Goal: Find specific page/section: Find specific page/section

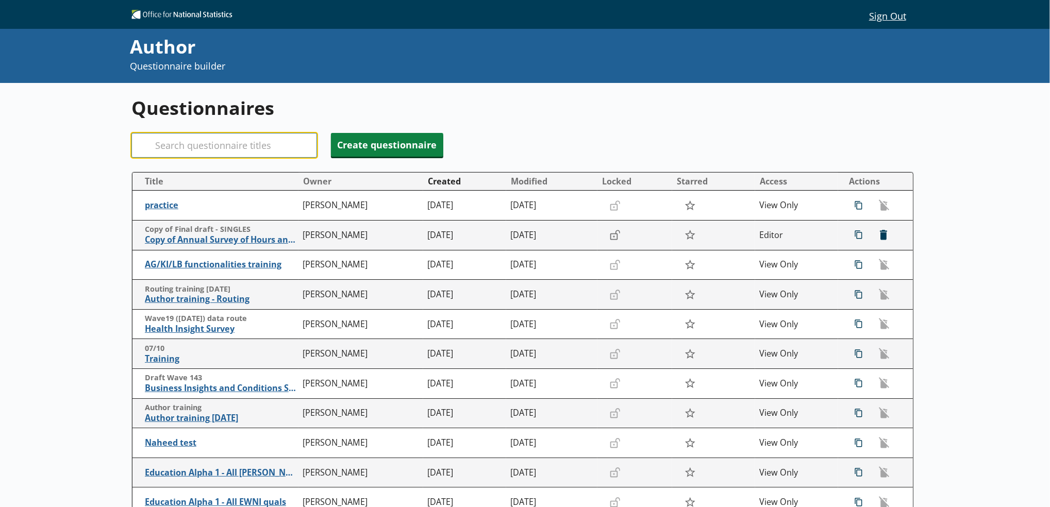
click at [253, 141] on input "Search" at bounding box center [224, 145] width 186 height 25
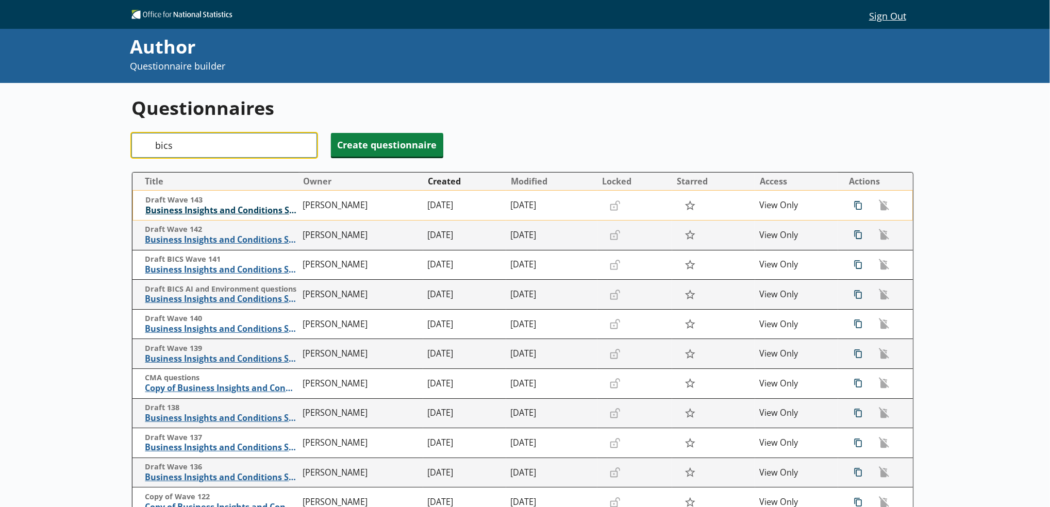
type input "bics"
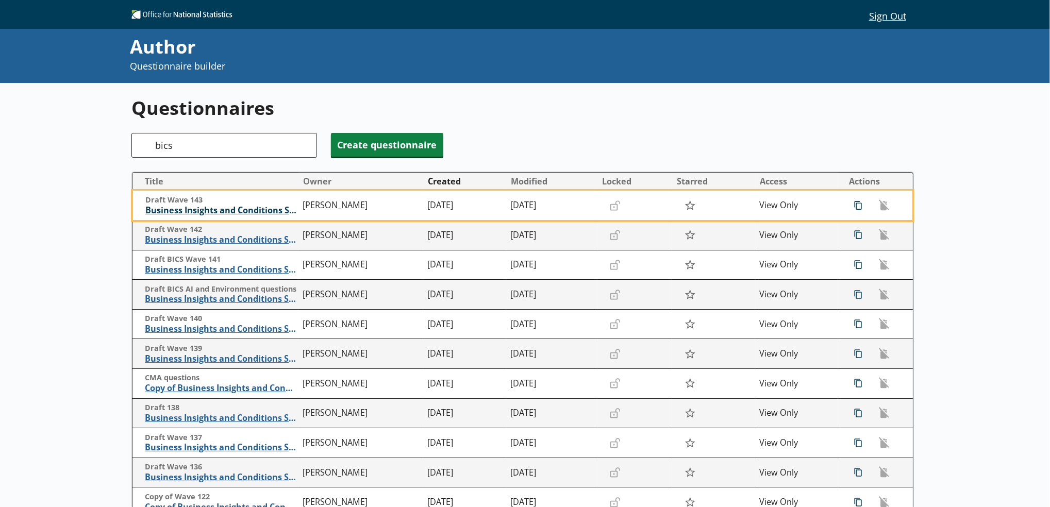
click at [245, 214] on span "Business Insights and Conditions Survey (BICS)" at bounding box center [221, 210] width 153 height 11
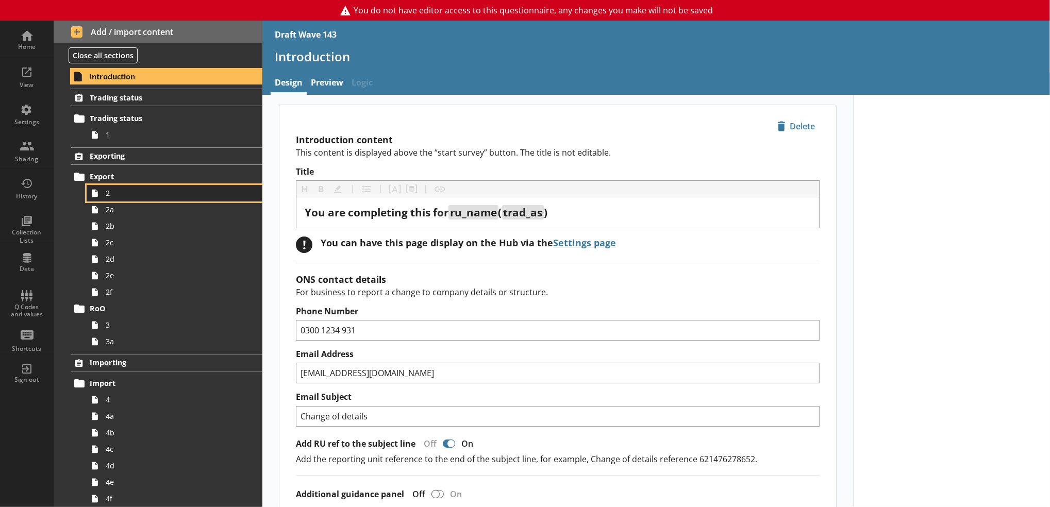
click at [146, 191] on span "2" at bounding box center [169, 193] width 126 height 10
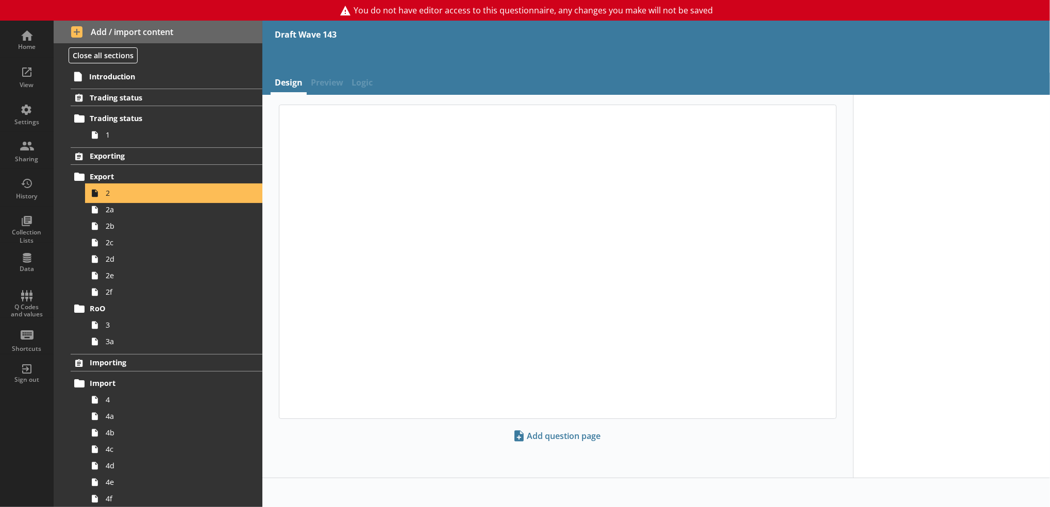
type textarea "x"
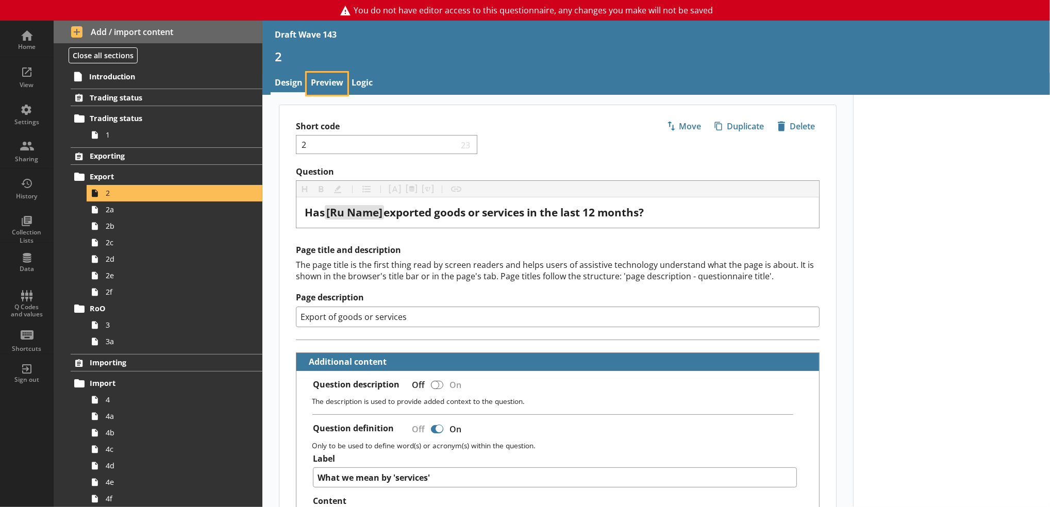
click at [330, 93] on link "Preview" at bounding box center [327, 84] width 41 height 22
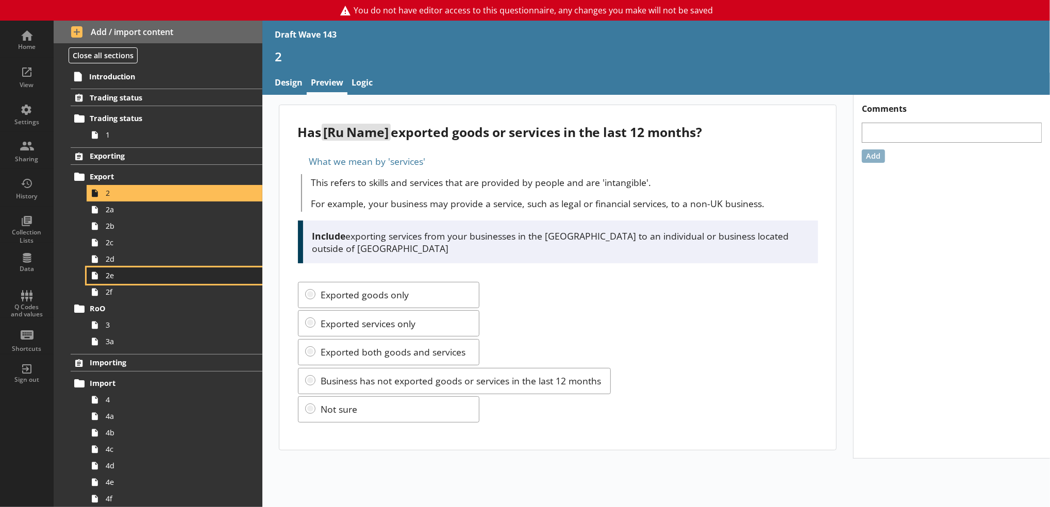
click at [180, 273] on span "2e" at bounding box center [169, 276] width 126 height 10
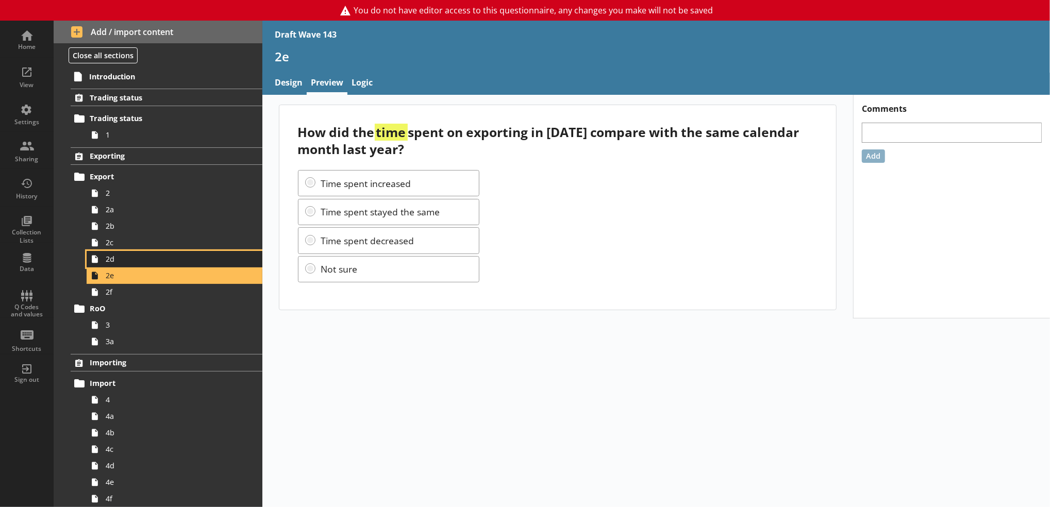
click at [175, 258] on span "2d" at bounding box center [169, 259] width 126 height 10
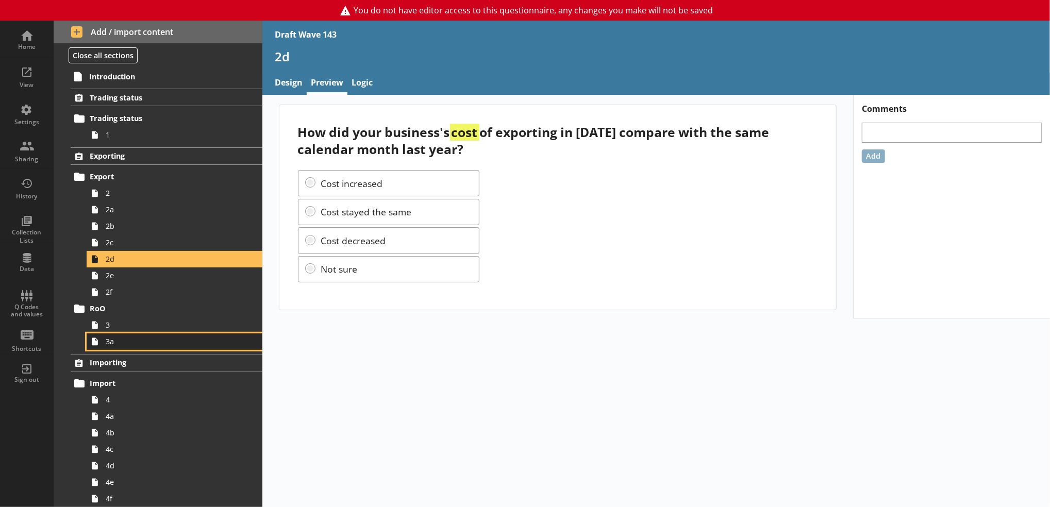
click at [138, 333] on link "3a" at bounding box center [175, 341] width 176 height 16
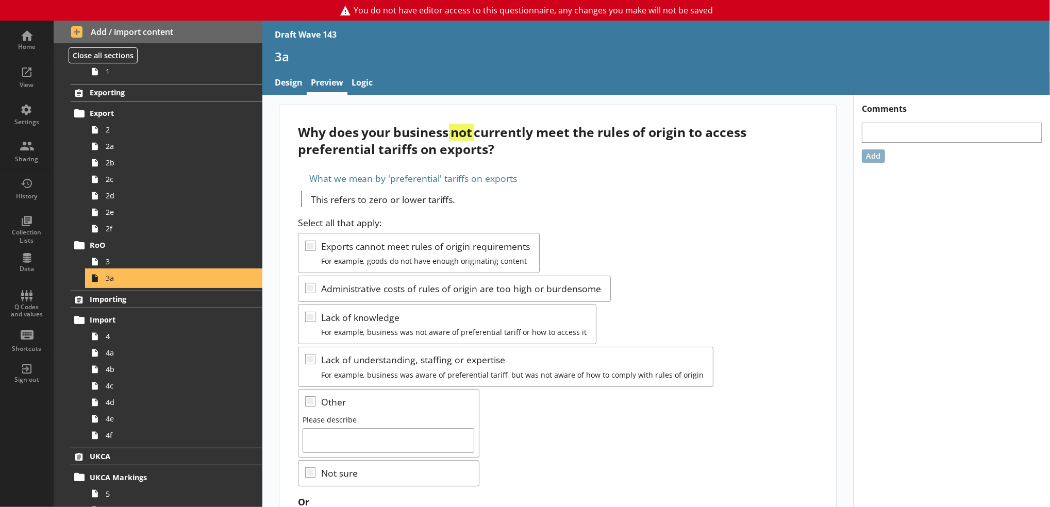
scroll to position [114, 0]
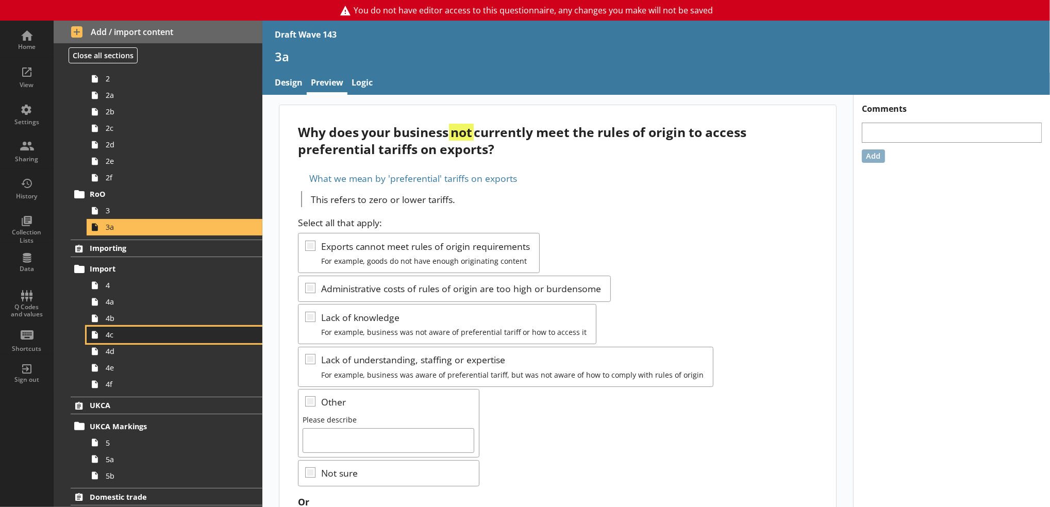
click at [129, 340] on link "4c" at bounding box center [175, 335] width 176 height 16
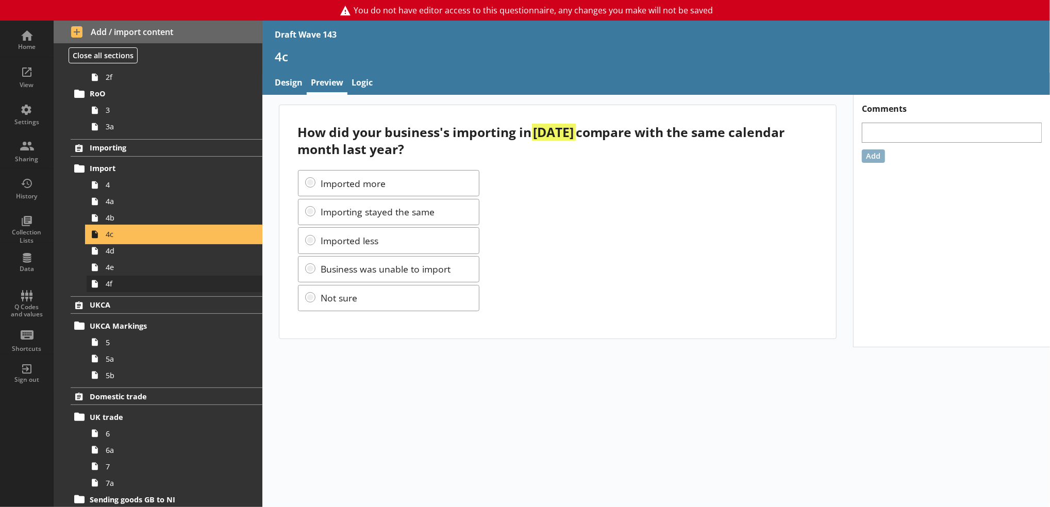
scroll to position [221, 0]
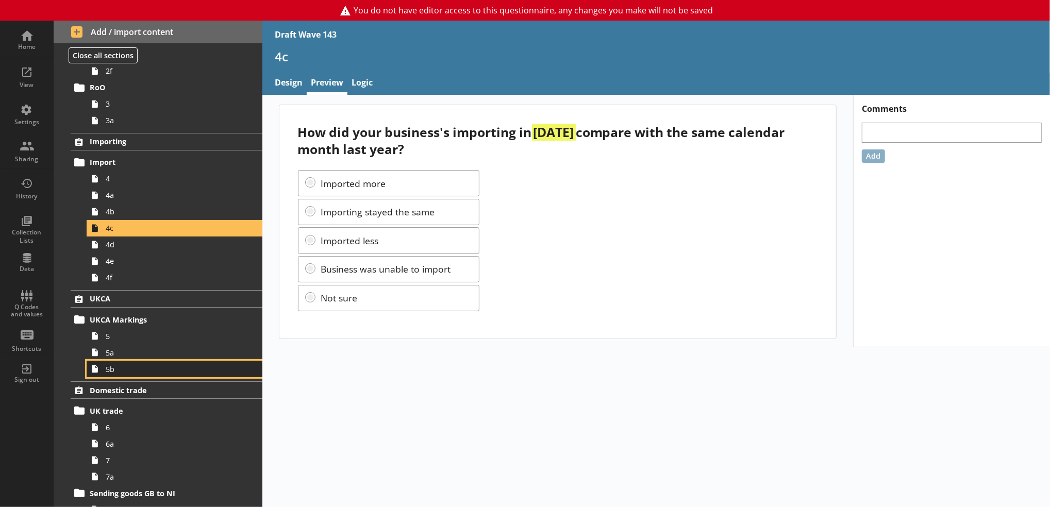
click at [129, 364] on span "5b" at bounding box center [169, 369] width 126 height 10
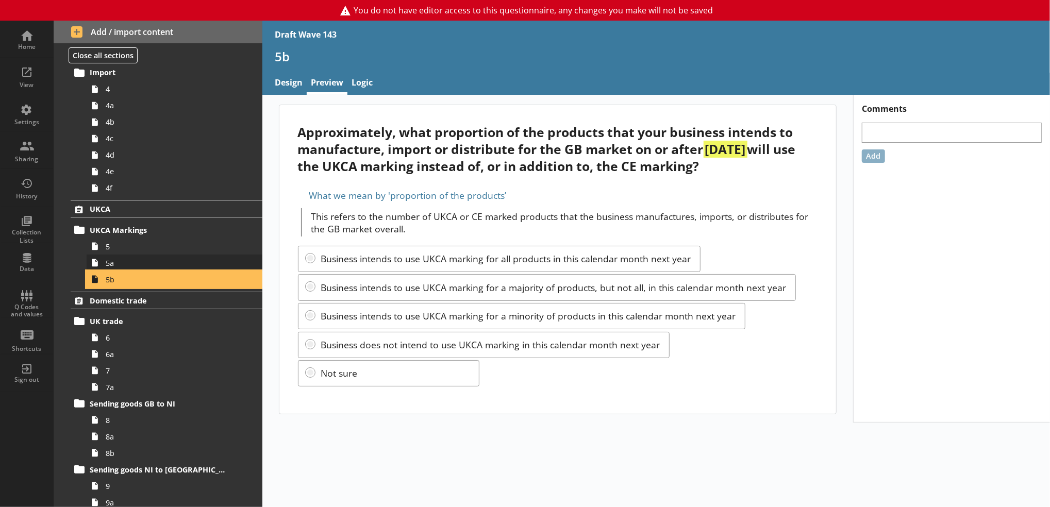
scroll to position [312, 0]
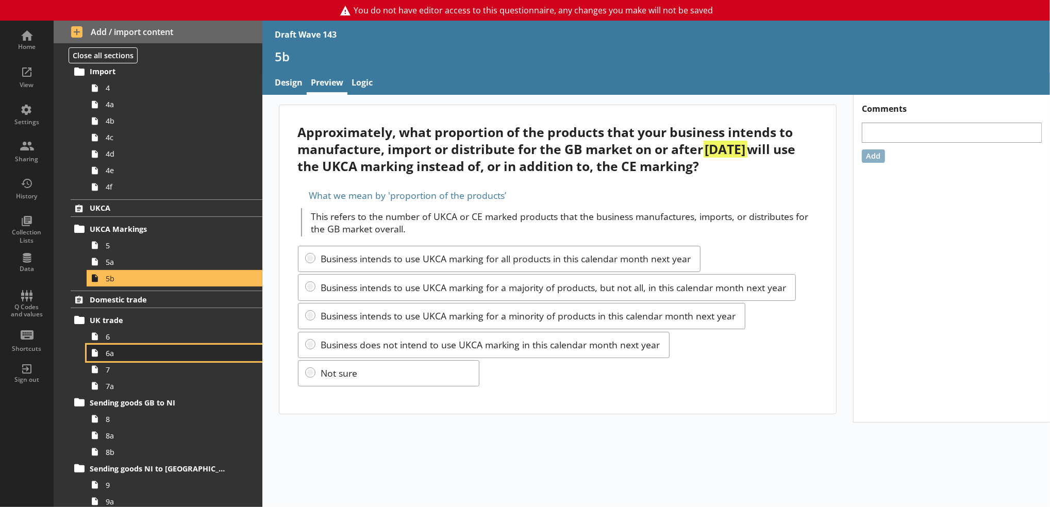
click at [142, 356] on span "6a" at bounding box center [169, 353] width 126 height 10
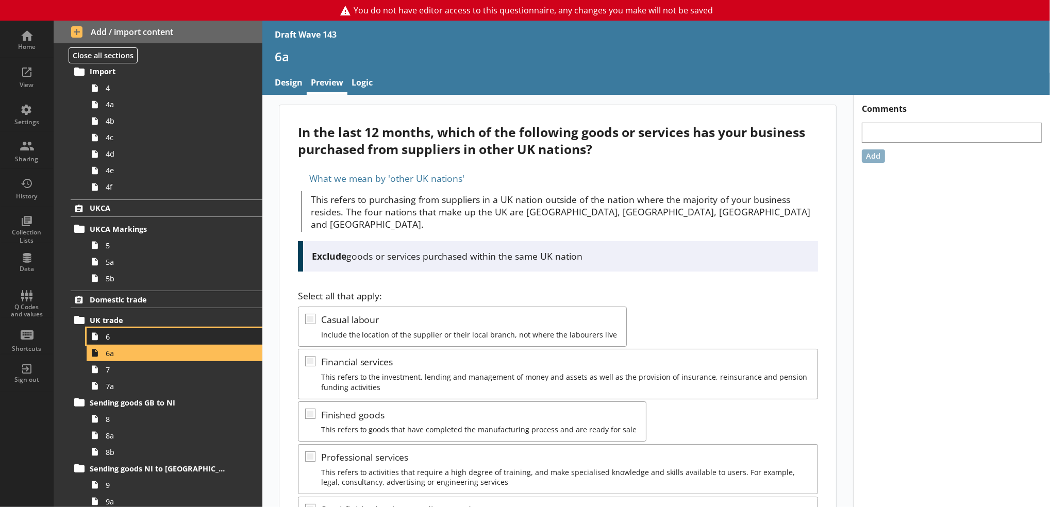
click at [142, 335] on span "6" at bounding box center [169, 337] width 126 height 10
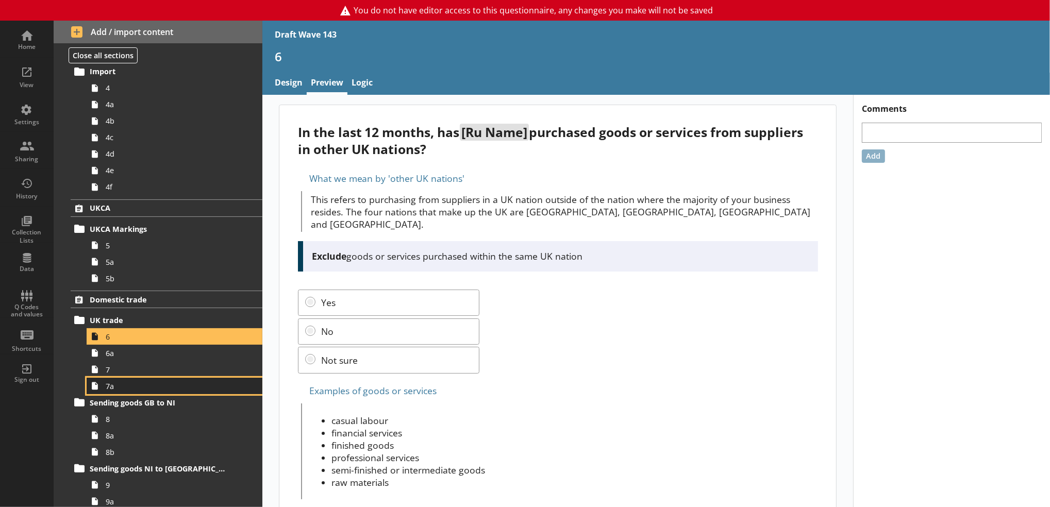
click at [128, 380] on link "7a" at bounding box center [175, 386] width 176 height 16
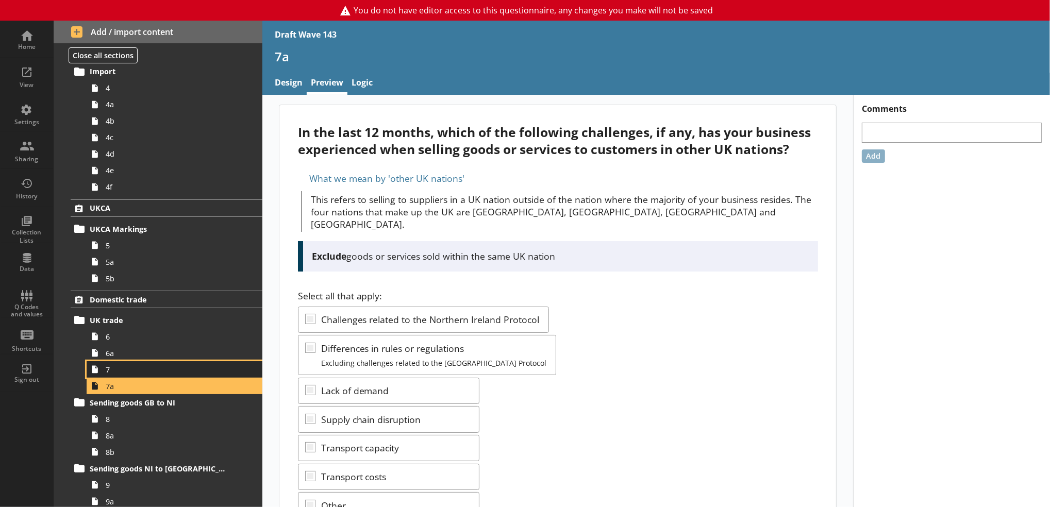
click at [143, 374] on span "7" at bounding box center [169, 370] width 126 height 10
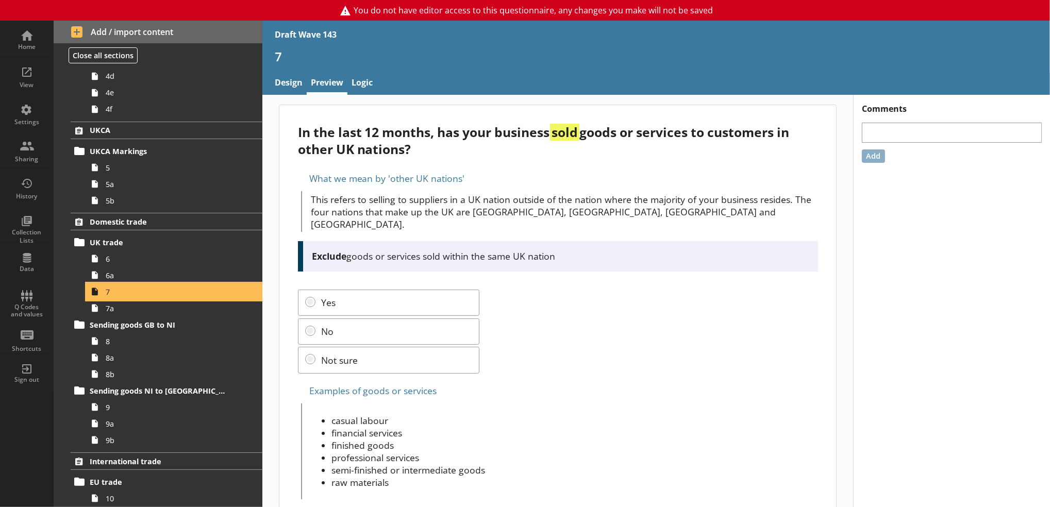
scroll to position [392, 0]
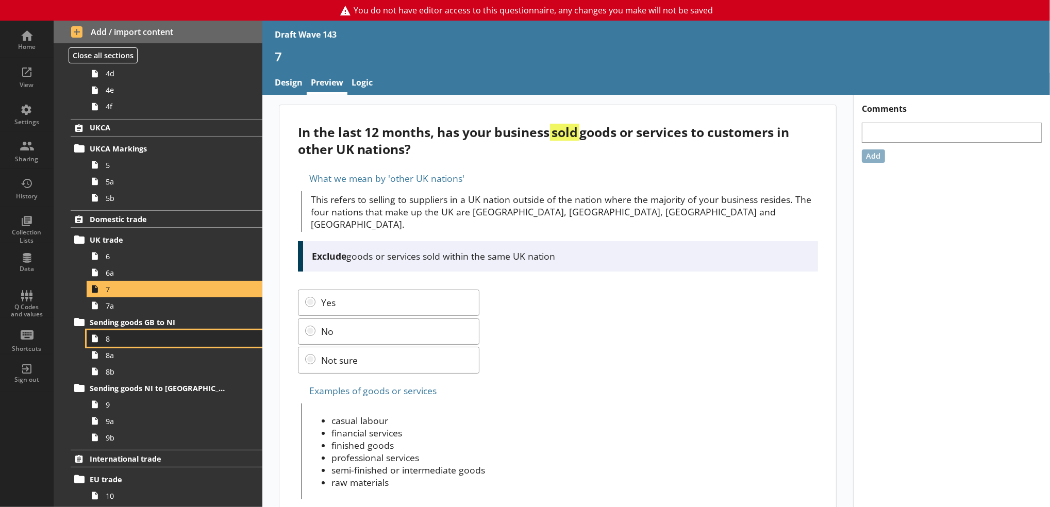
click at [141, 345] on link "8" at bounding box center [175, 338] width 176 height 16
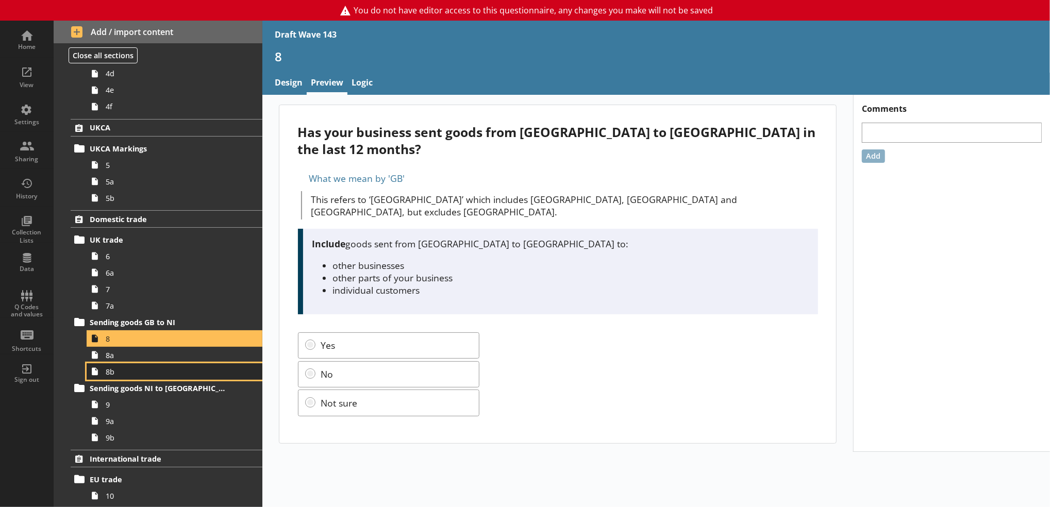
click at [141, 365] on link "8b" at bounding box center [175, 371] width 176 height 16
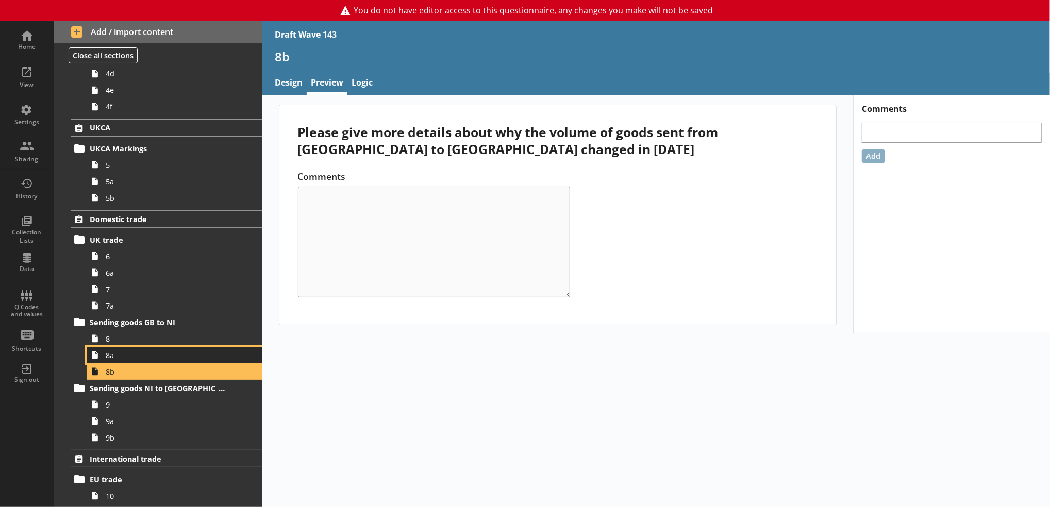
click at [140, 362] on link "8a" at bounding box center [175, 355] width 176 height 16
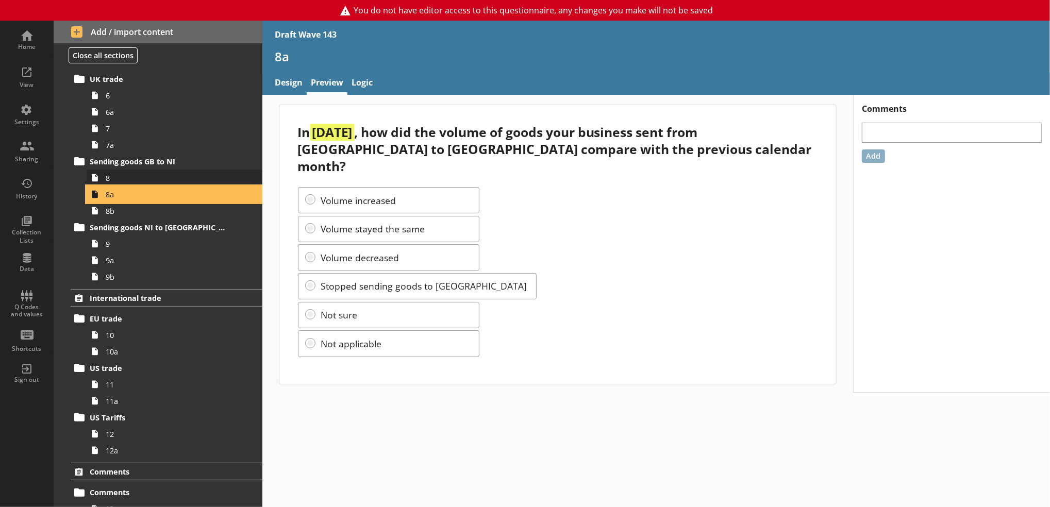
scroll to position [589, 0]
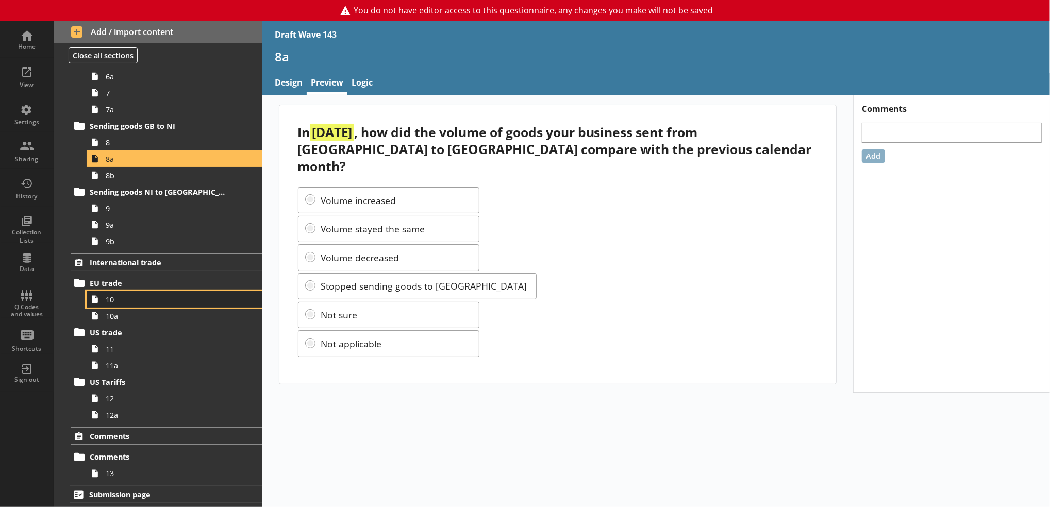
click at [196, 301] on span "10" at bounding box center [169, 300] width 126 height 10
